Goal: Transaction & Acquisition: Purchase product/service

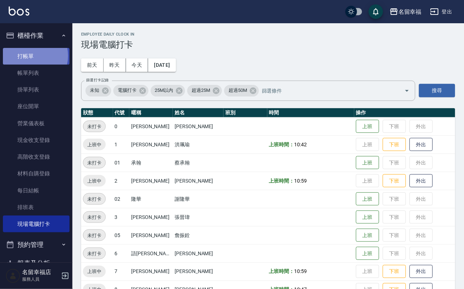
click at [33, 58] on link "打帳單" at bounding box center [36, 56] width 67 height 17
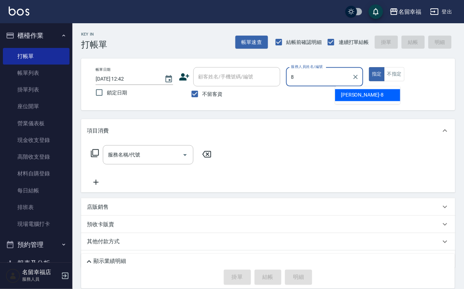
type input "[PERSON_NAME]-8"
type button "true"
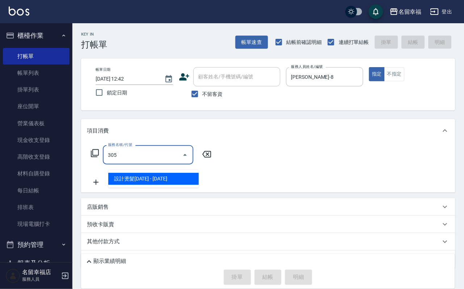
type input "設計燙髮1500(305)"
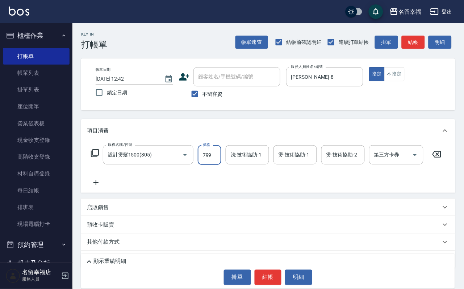
type input "799"
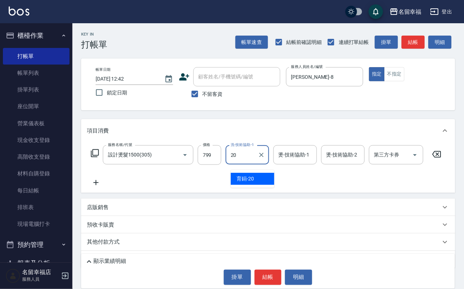
type input "育鋗-20"
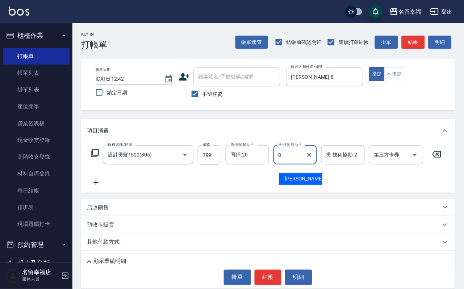
type input "[PERSON_NAME]-8"
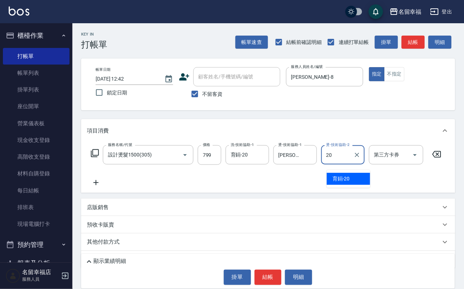
type input "育鋗-20"
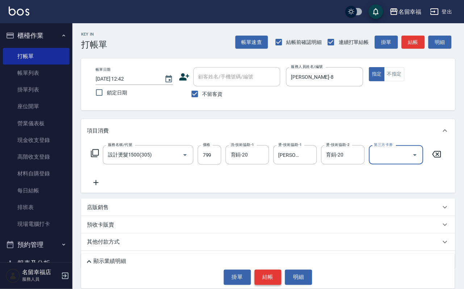
click at [260, 269] on button "結帳" at bounding box center [268, 276] width 27 height 15
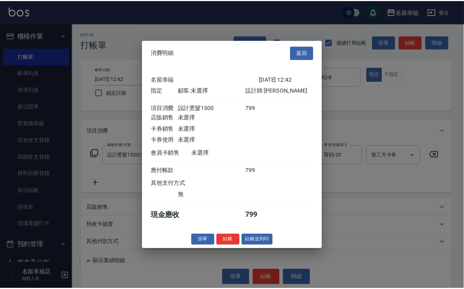
scroll to position [90, 0]
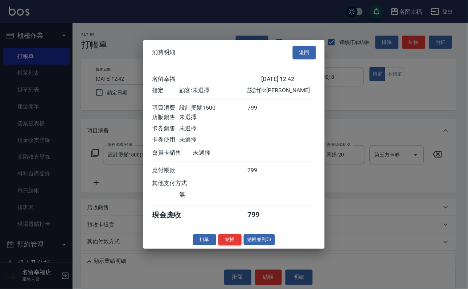
click at [218, 245] on button "結帳" at bounding box center [229, 239] width 23 height 11
